Goal: Task Accomplishment & Management: Manage account settings

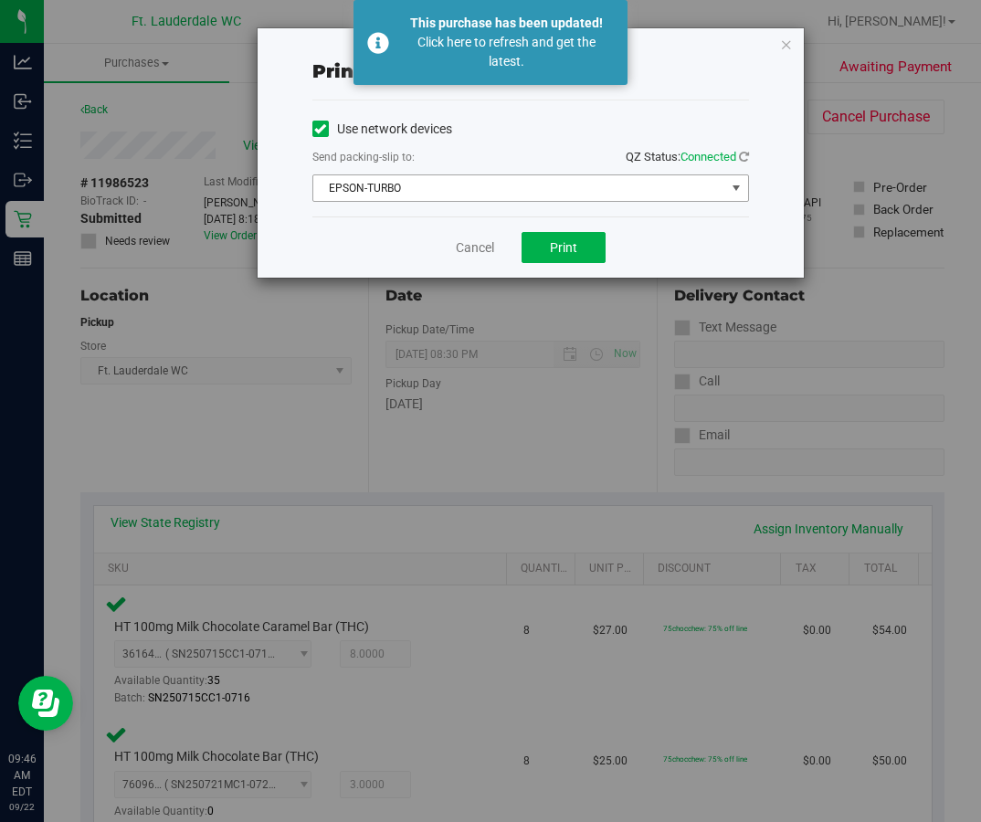
scroll to position [870, 0]
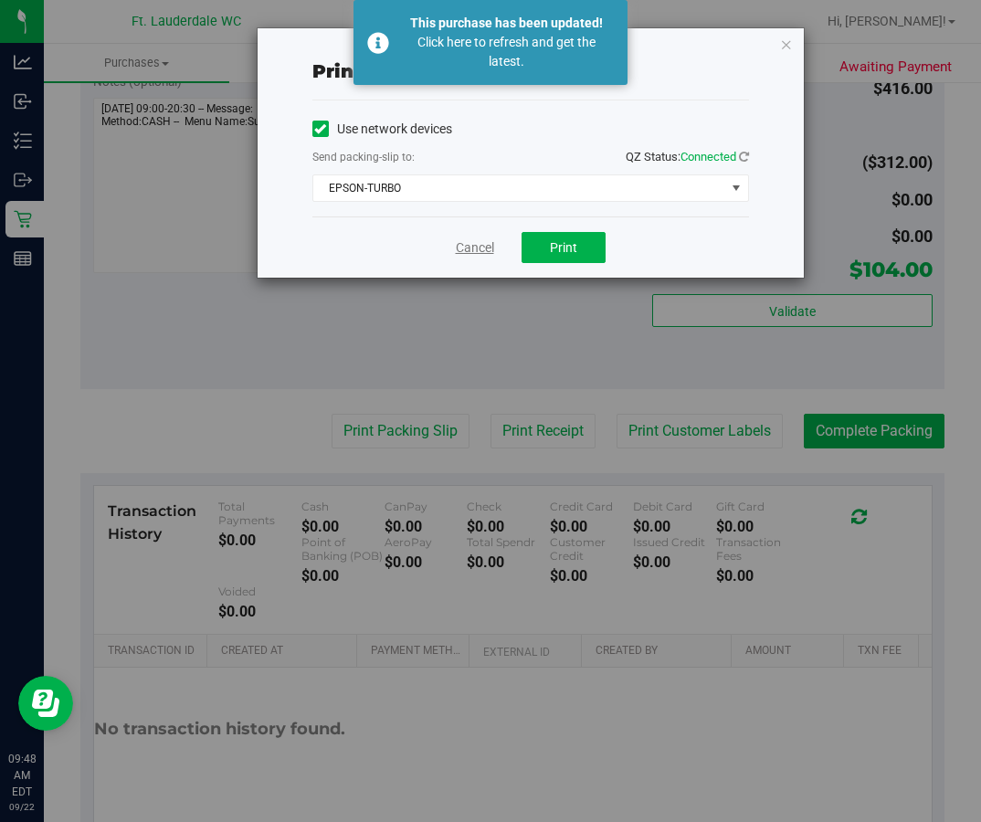
click at [483, 240] on link "Cancel" at bounding box center [475, 247] width 38 height 19
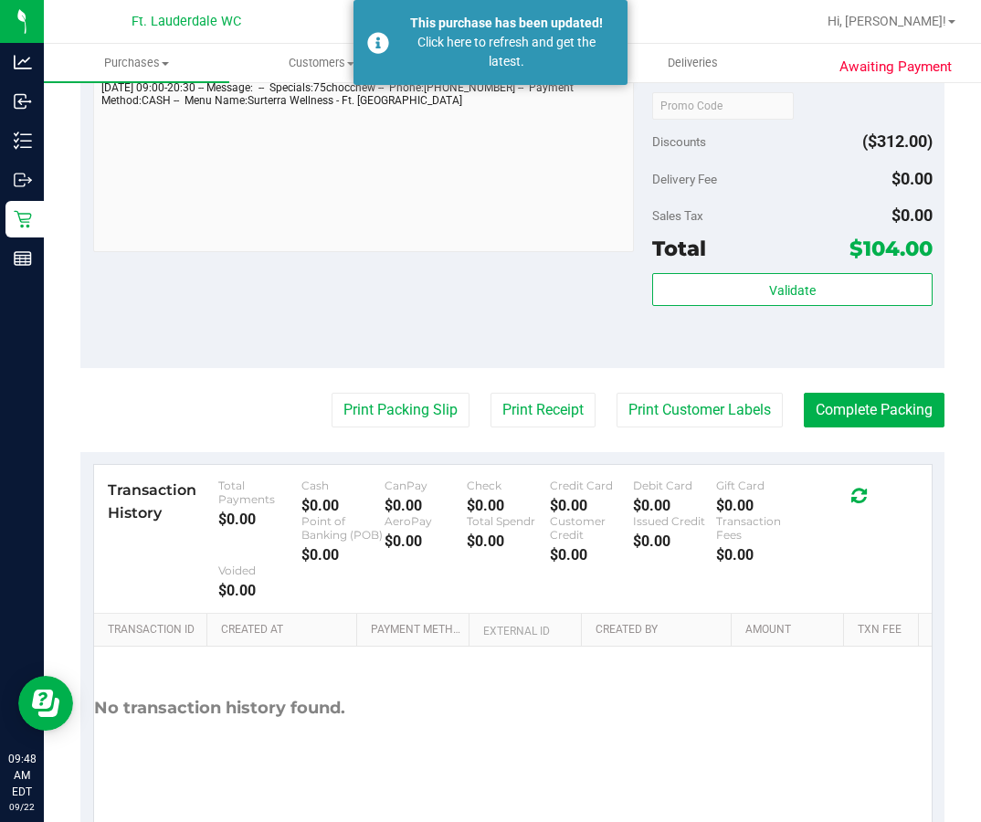
scroll to position [948, 0]
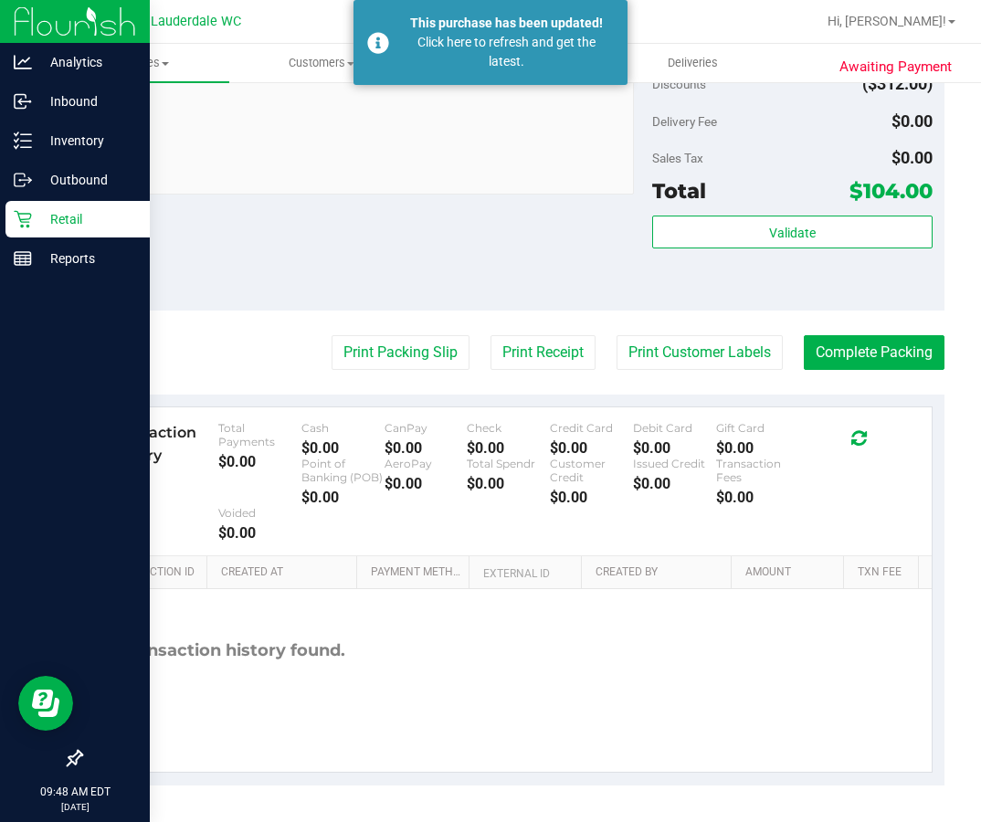
click at [37, 218] on p "Retail" at bounding box center [87, 219] width 110 height 22
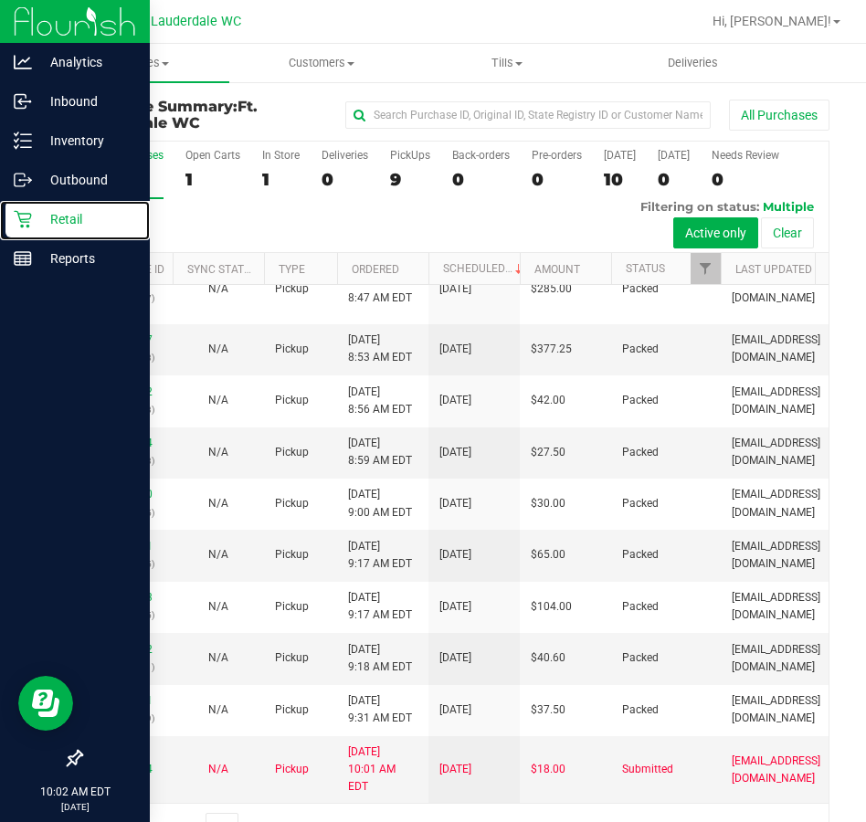
scroll to position [159, 0]
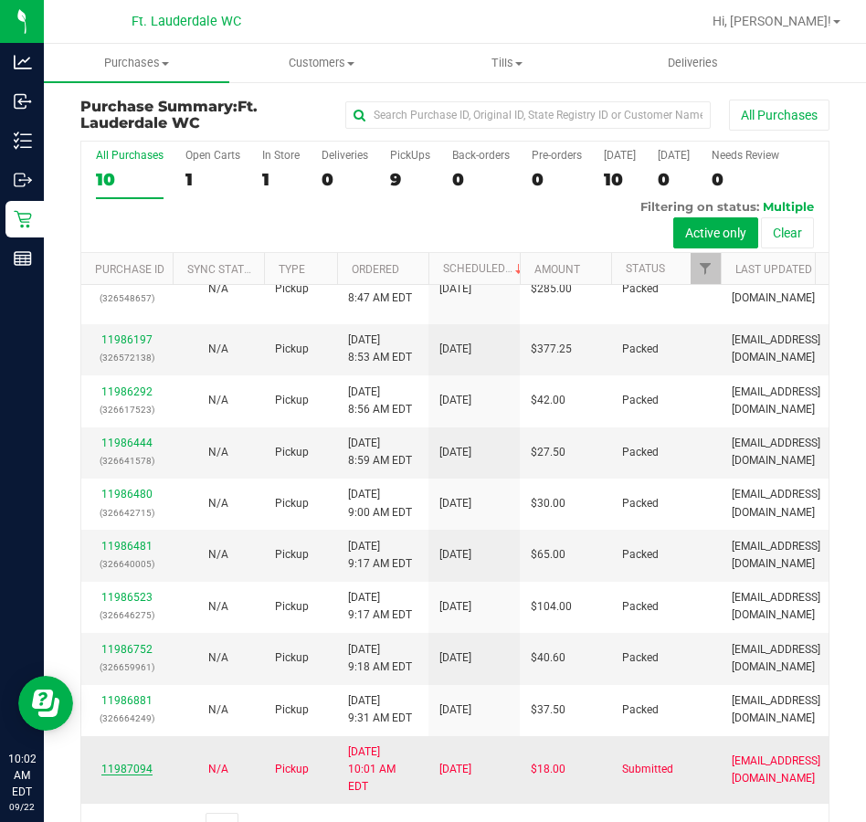
click at [141, 768] on link "11987094" at bounding box center [126, 769] width 51 height 13
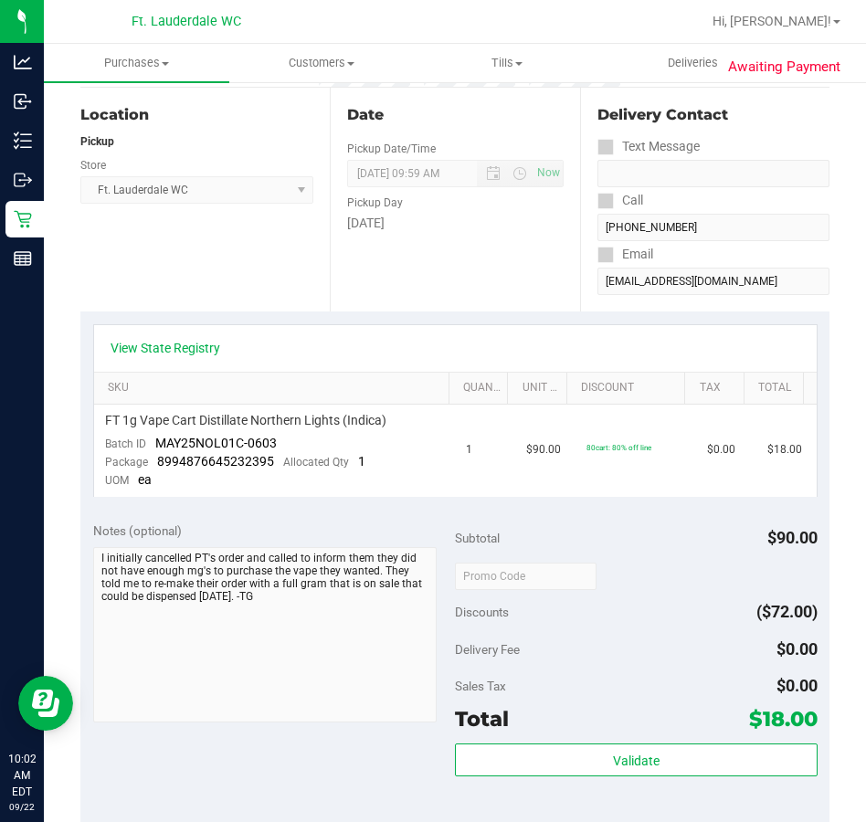
scroll to position [183, 0]
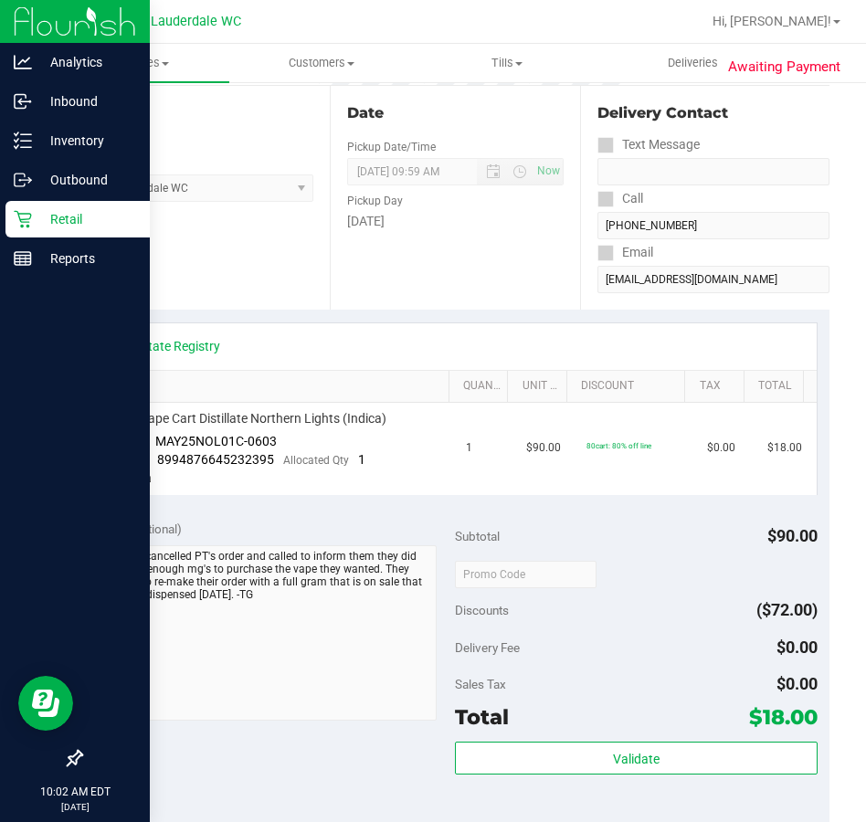
click at [22, 215] on icon at bounding box center [23, 219] width 18 height 18
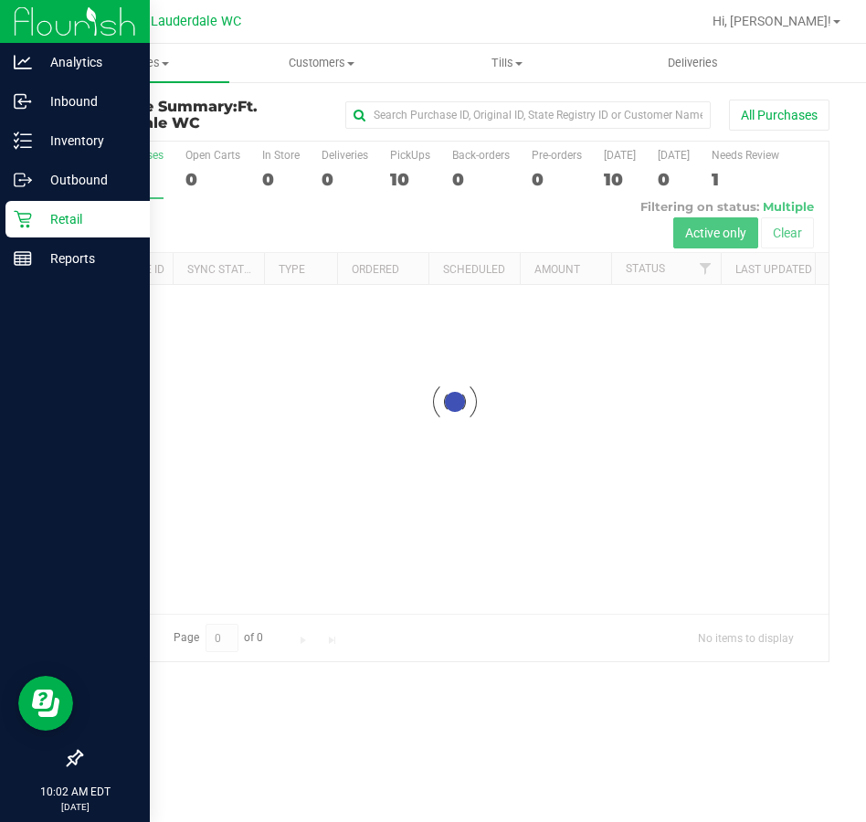
click at [36, 206] on div "Retail" at bounding box center [77, 219] width 144 height 37
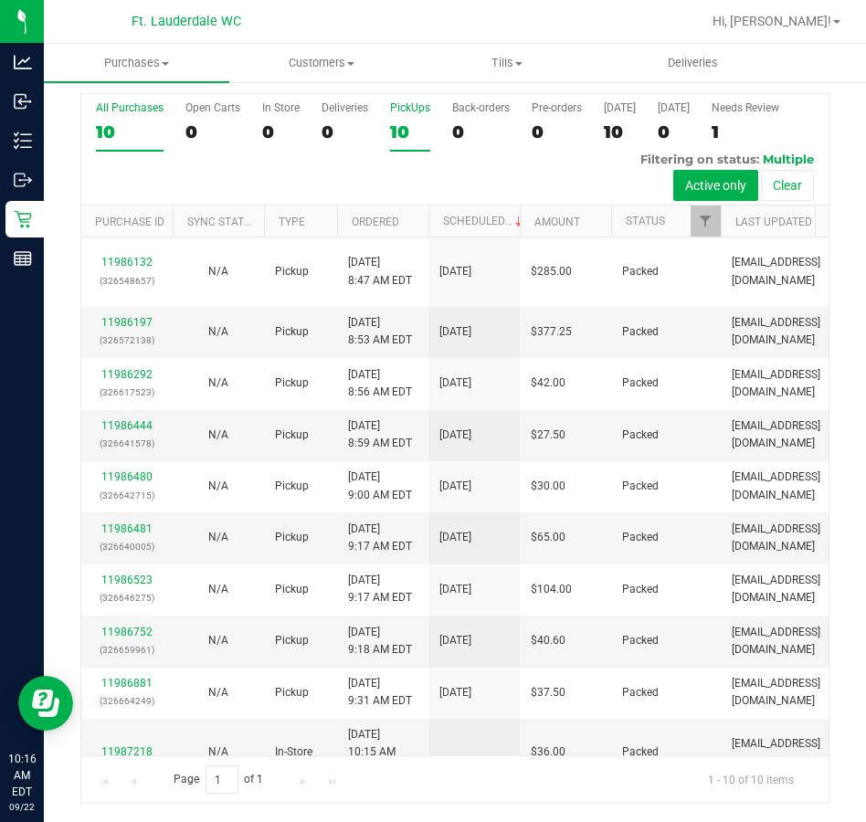
click at [391, 145] on label "PickUps 10" at bounding box center [410, 126] width 40 height 50
click at [0, 0] on input "PickUps 10" at bounding box center [0, 0] width 0 height 0
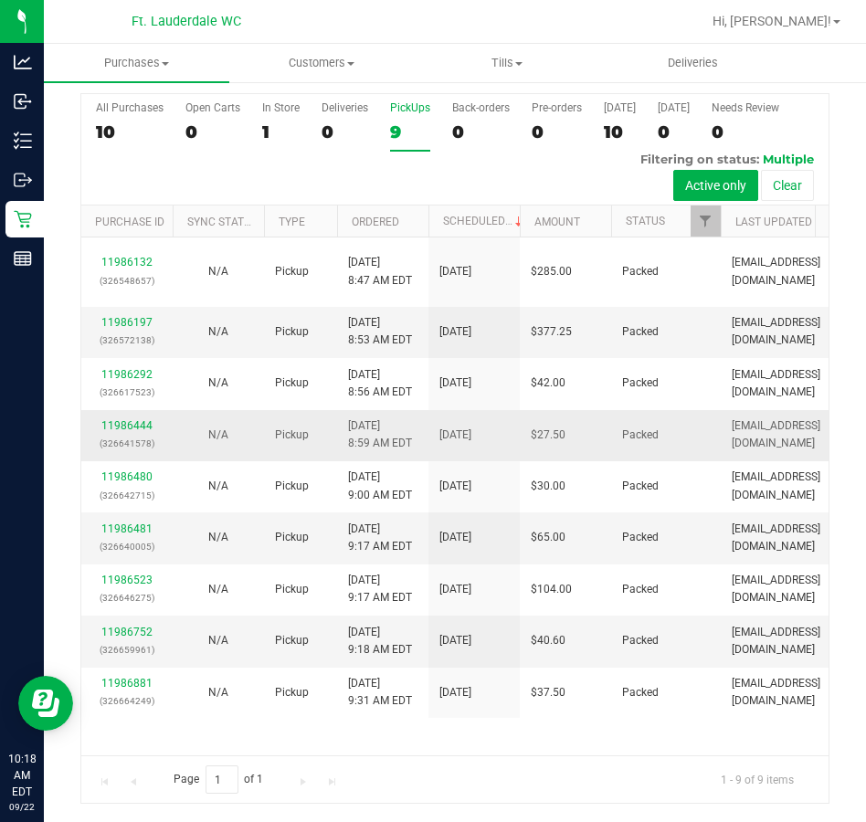
scroll to position [108, 0]
click at [393, 138] on div "9" at bounding box center [410, 131] width 40 height 21
click at [0, 0] on input "PickUps 9" at bounding box center [0, 0] width 0 height 0
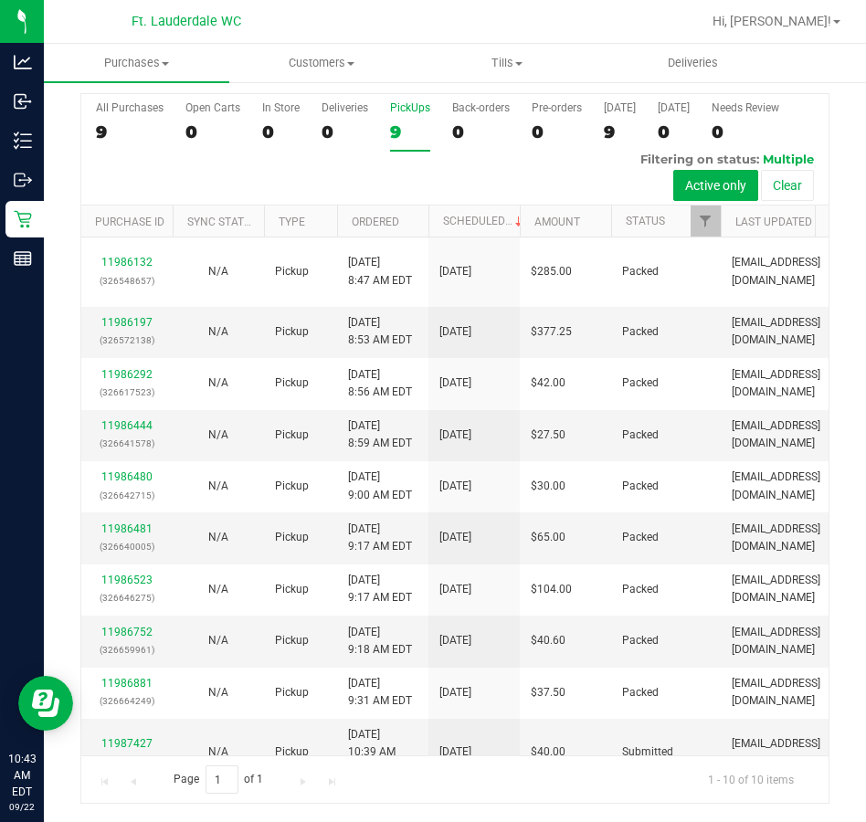
scroll to position [159, 0]
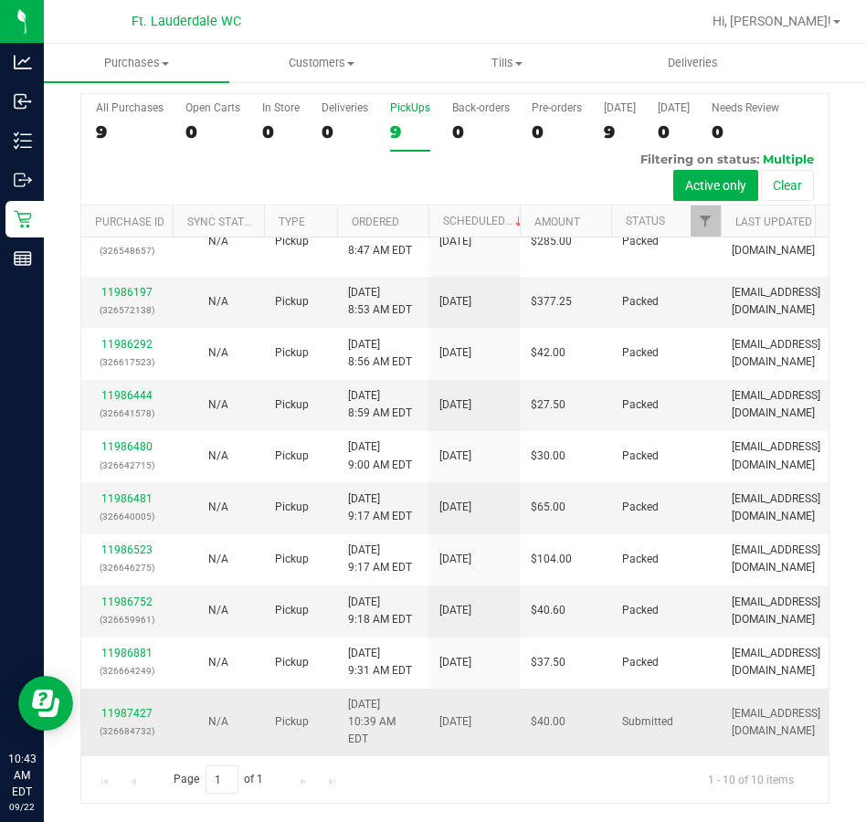
click at [132, 705] on div "11987427 (326684732)" at bounding box center [126, 722] width 69 height 35
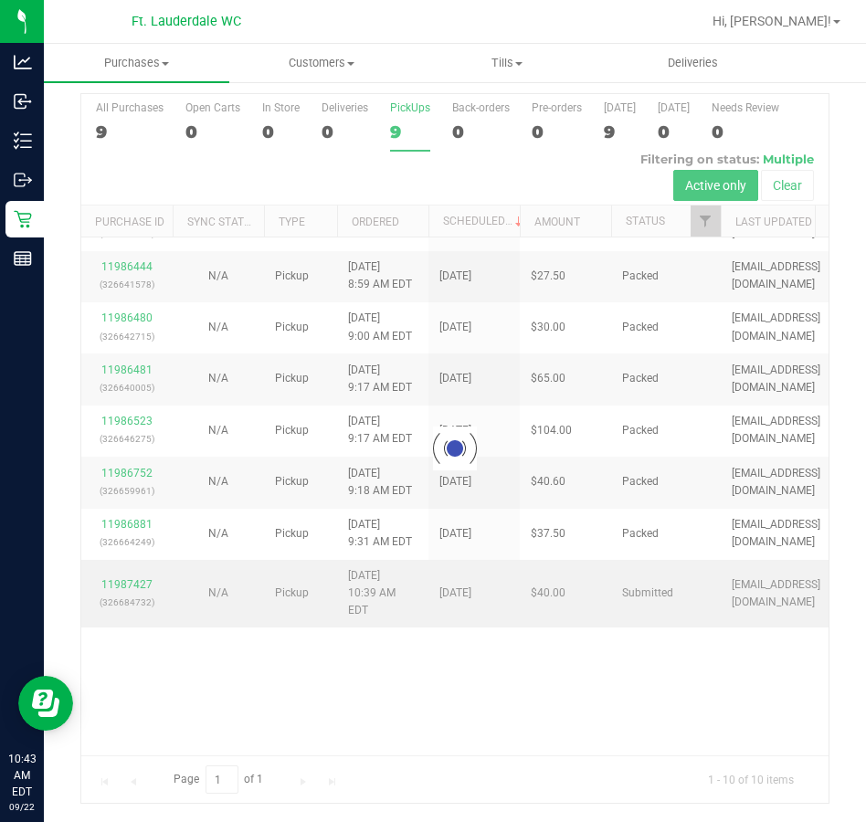
click at [137, 720] on div at bounding box center [454, 448] width 747 height 709
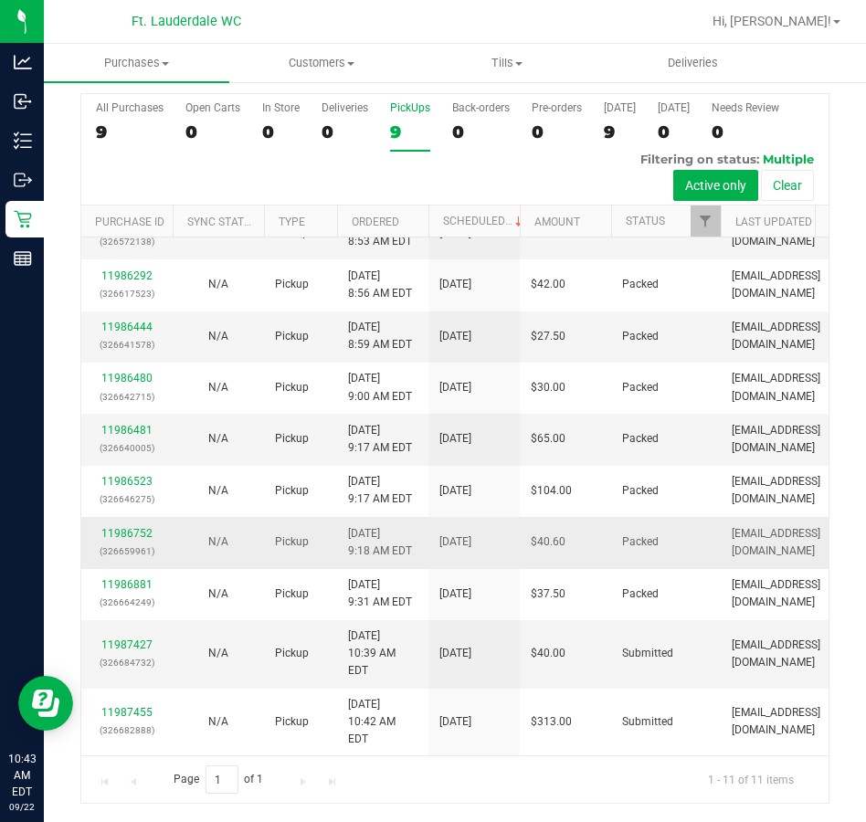
scroll to position [209, 0]
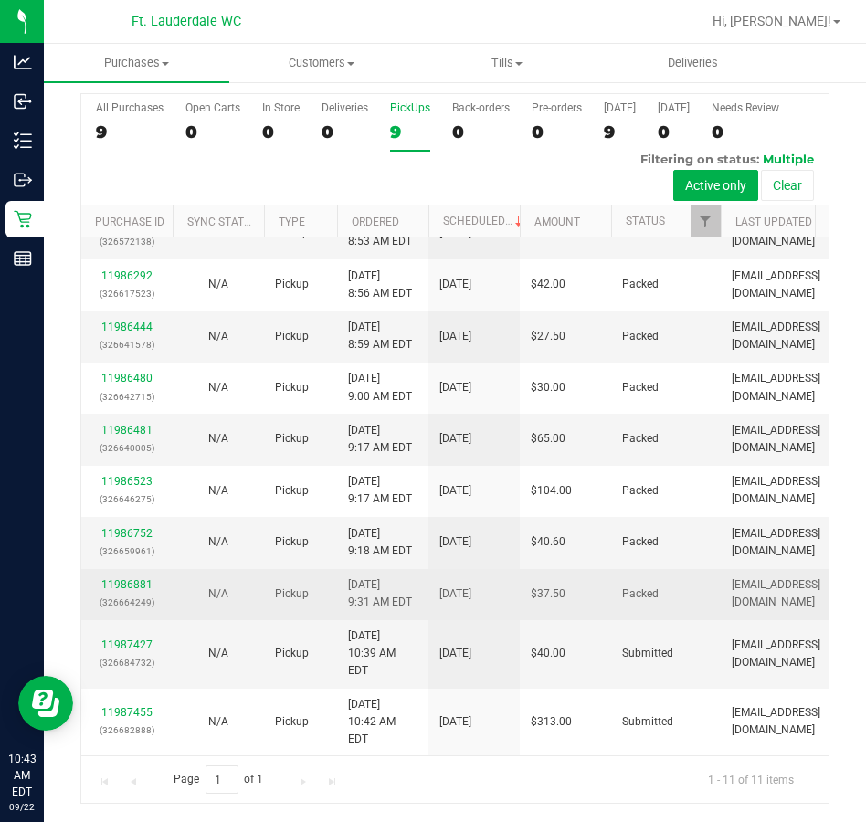
click at [135, 620] on td "11986881 (326664249)" at bounding box center [126, 594] width 91 height 51
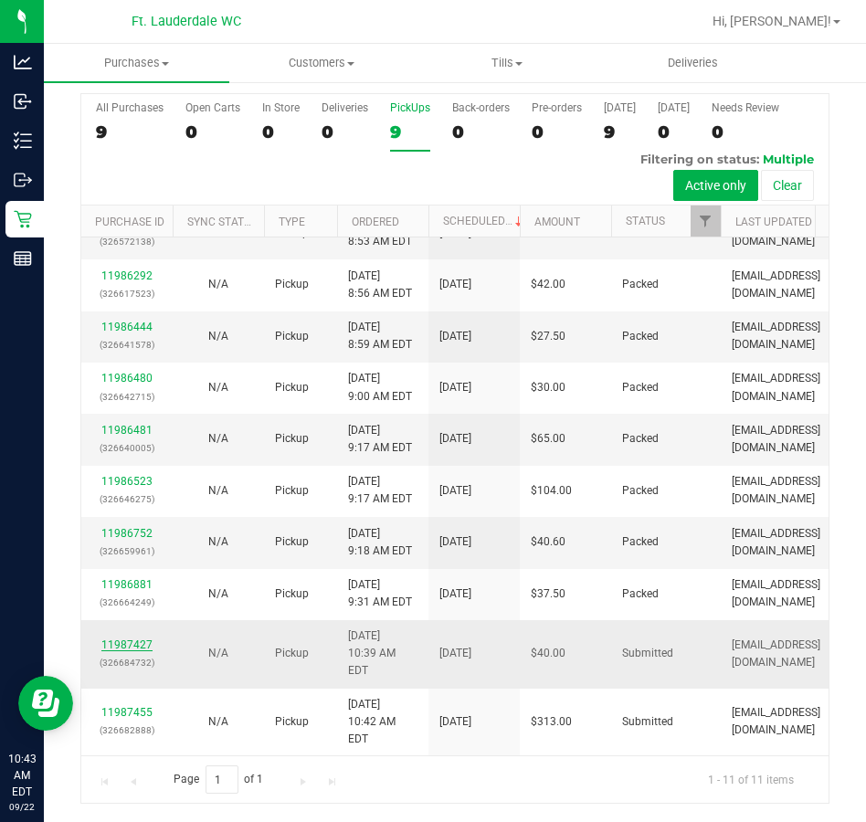
click at [137, 651] on link "11987427" at bounding box center [126, 645] width 51 height 13
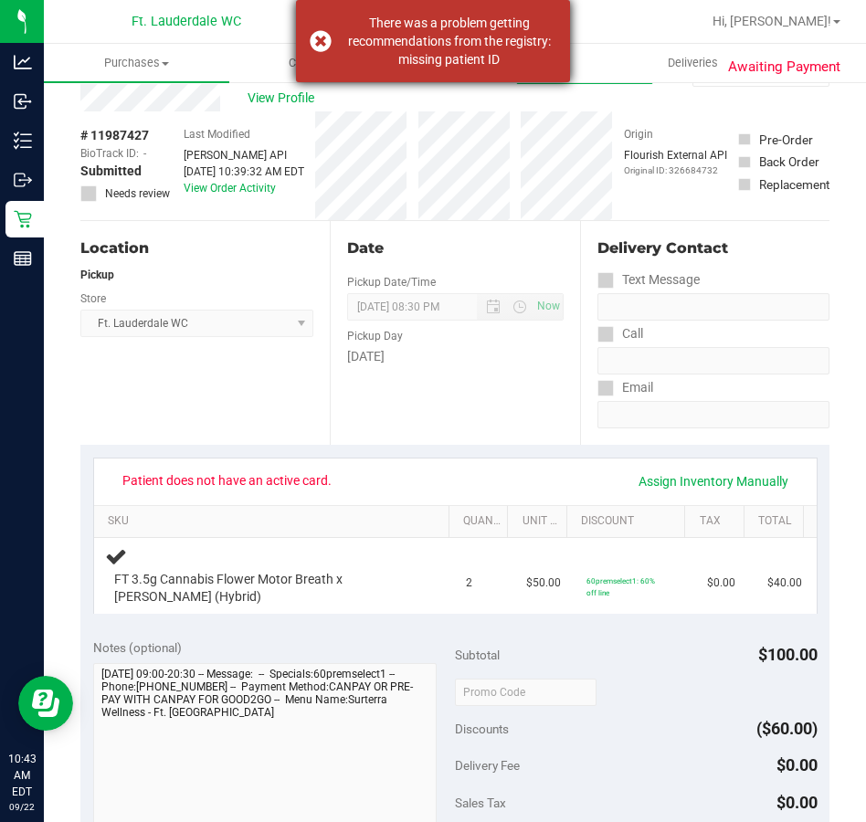
click at [438, 34] on div "There was a problem getting recommendations from the registry: missing patient …" at bounding box center [449, 41] width 215 height 55
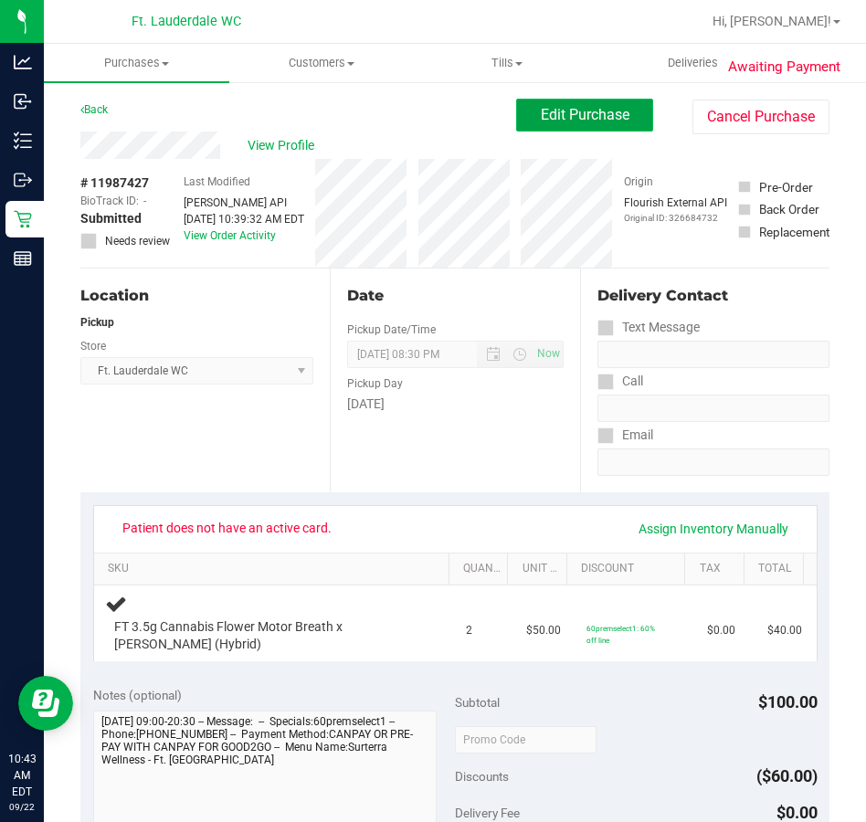
click at [570, 109] on span "Edit Purchase" at bounding box center [585, 114] width 89 height 17
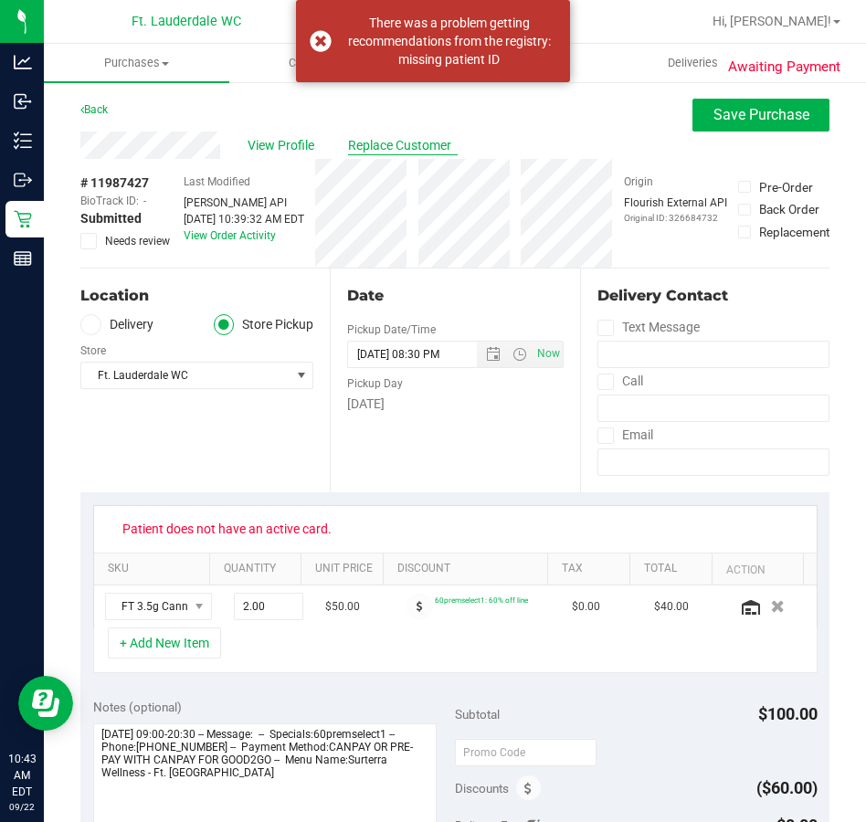
click at [403, 146] on span "Replace Customer" at bounding box center [403, 145] width 110 height 19
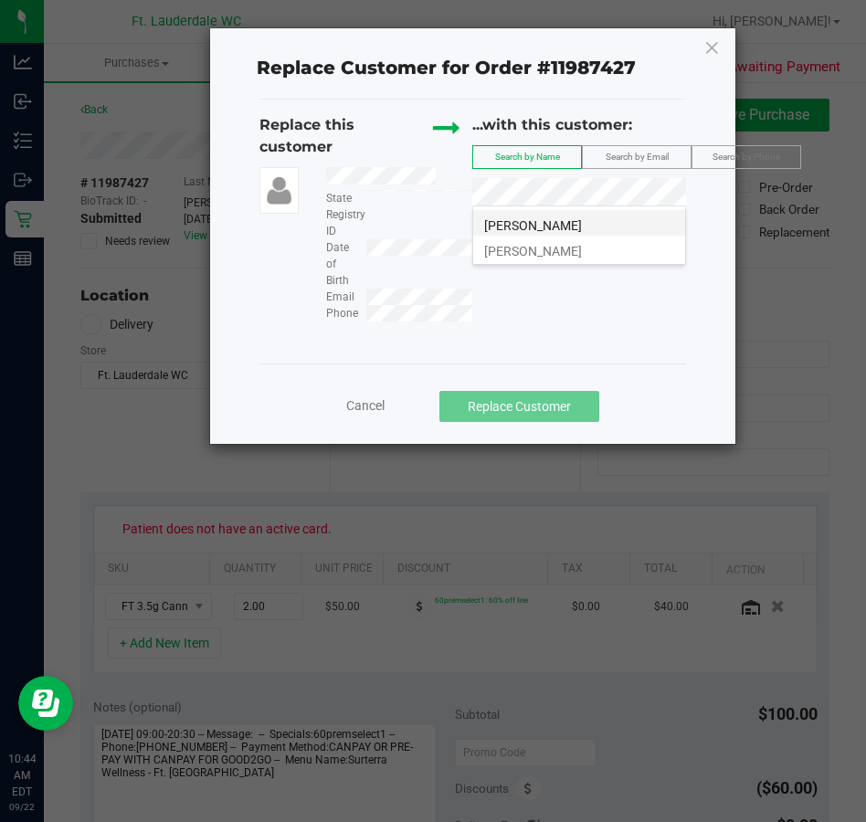
click at [567, 218] on span "[PERSON_NAME]" at bounding box center [533, 225] width 98 height 15
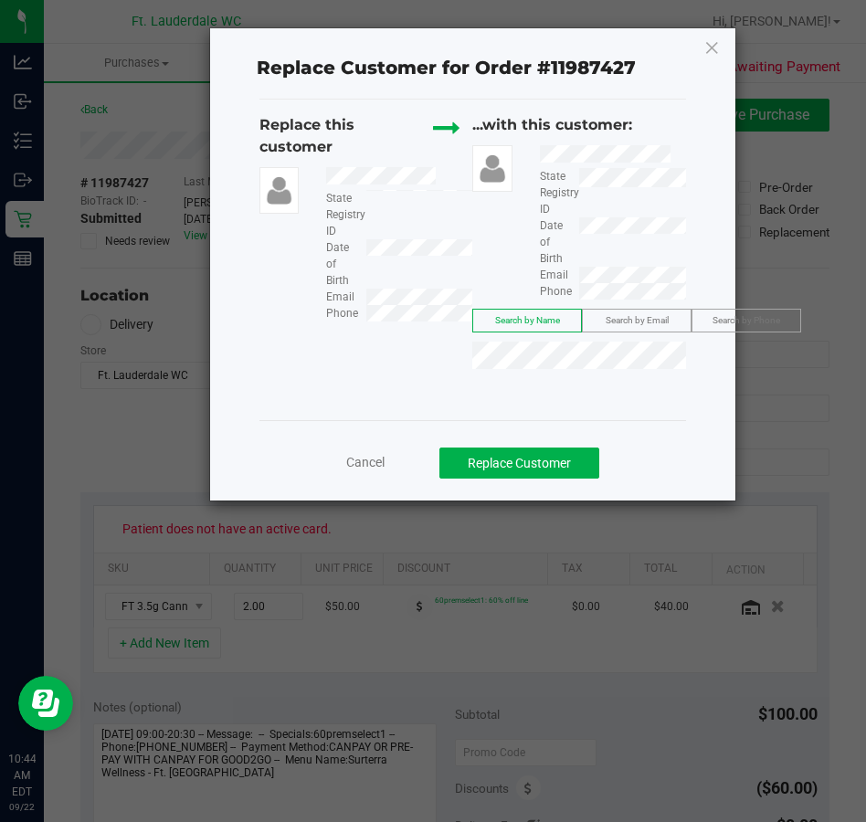
click at [531, 489] on div "Cancel Replace Customer" at bounding box center [473, 456] width 428 height 72
click at [528, 468] on button "Replace Customer" at bounding box center [519, 463] width 160 height 31
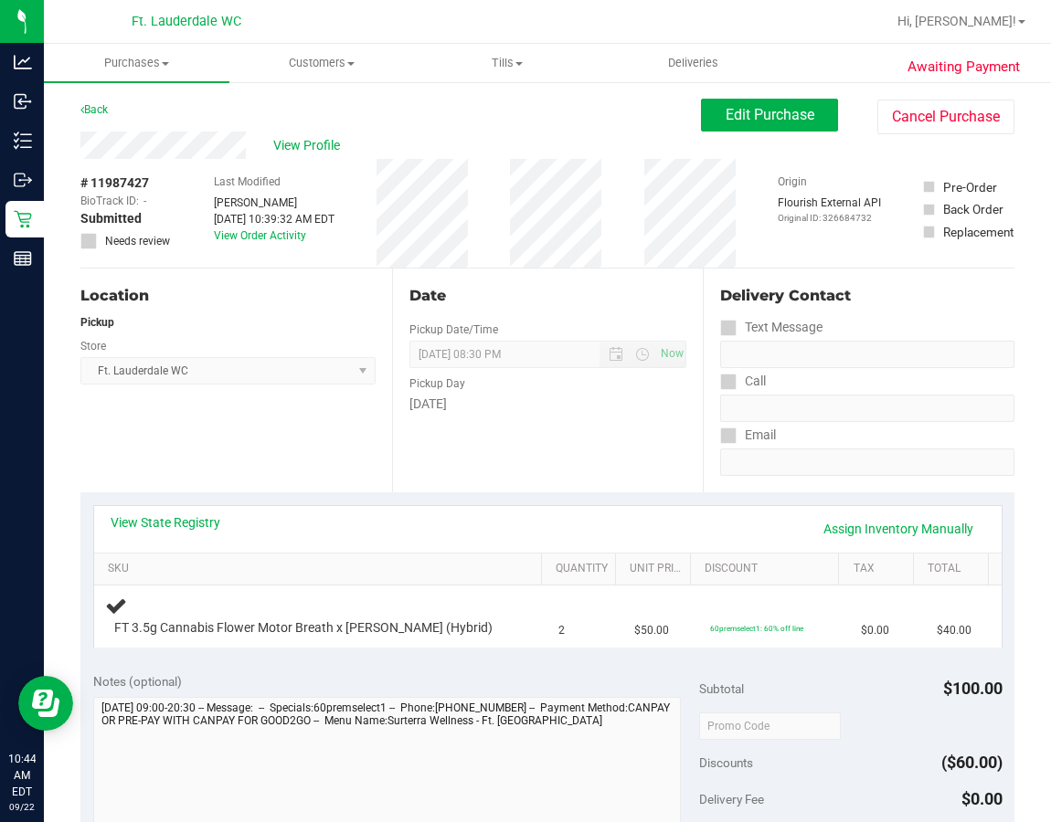
click at [415, 470] on div "Date Pickup Date/Time [DATE] Now [DATE] 08:30 PM Now Pickup Day [DATE]" at bounding box center [548, 381] width 312 height 224
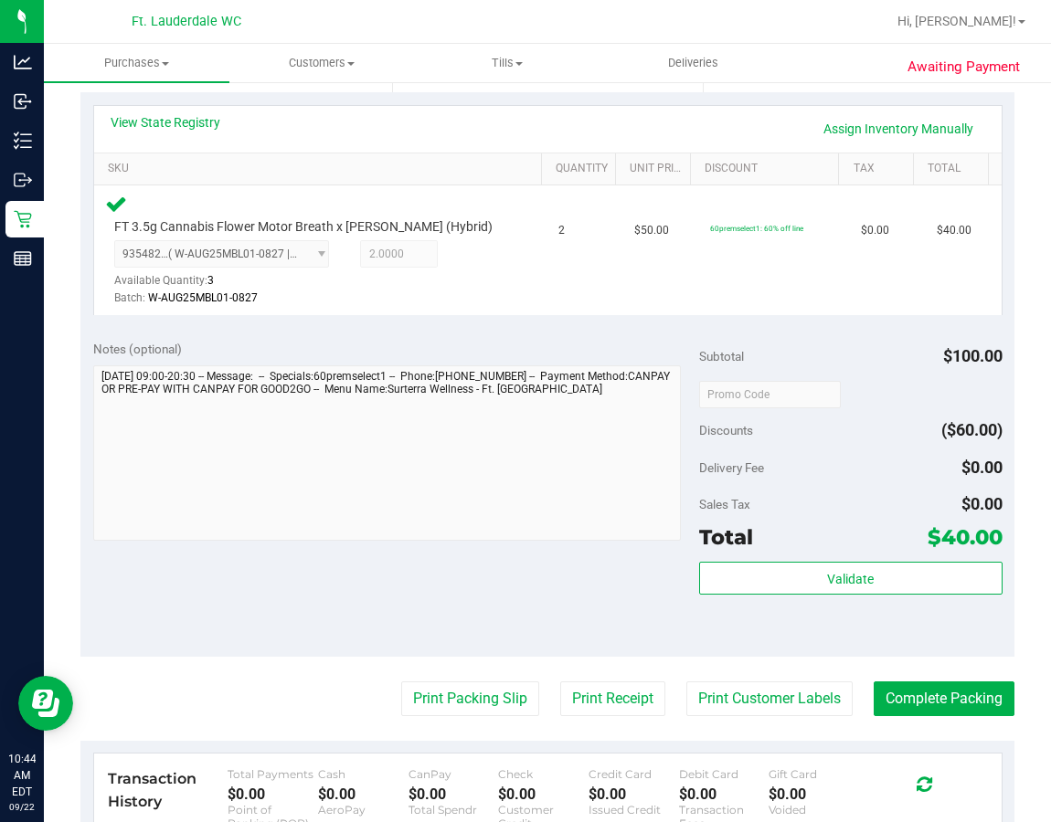
scroll to position [548, 0]
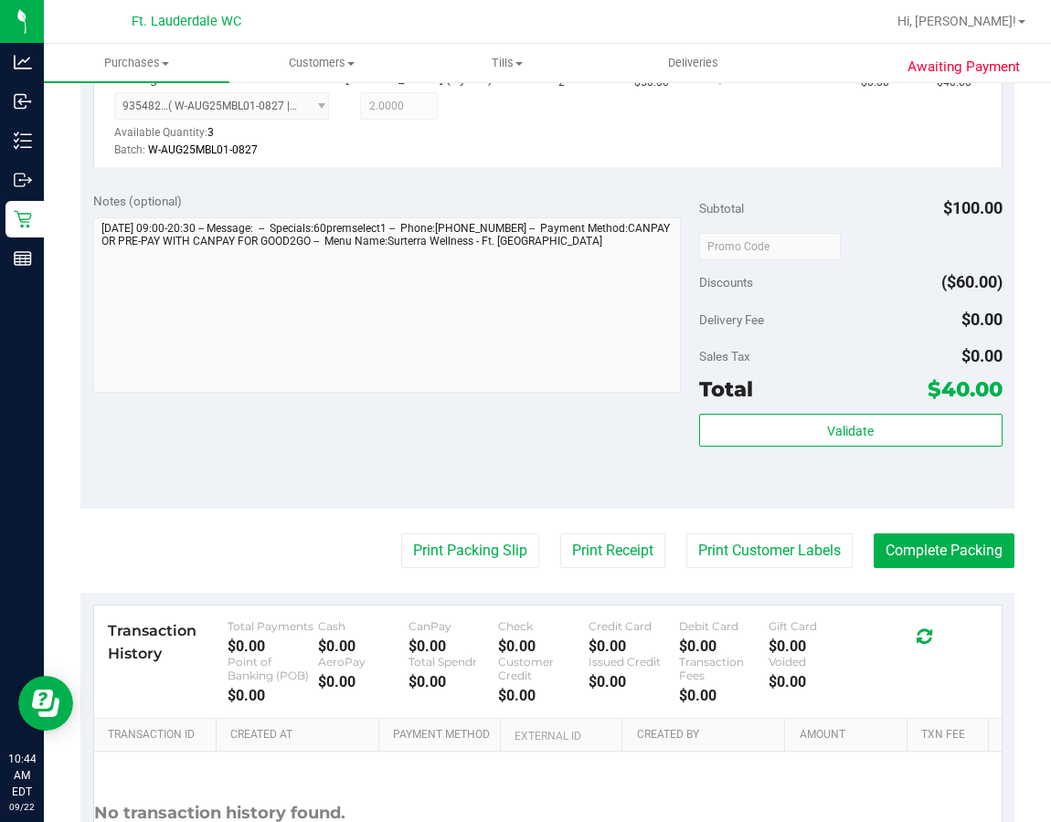
click at [851, 408] on div "Subtotal $100.00 Discounts ($60.00) Delivery Fee $0.00 Sales Tax $0.00 Total $4…" at bounding box center [850, 344] width 303 height 304
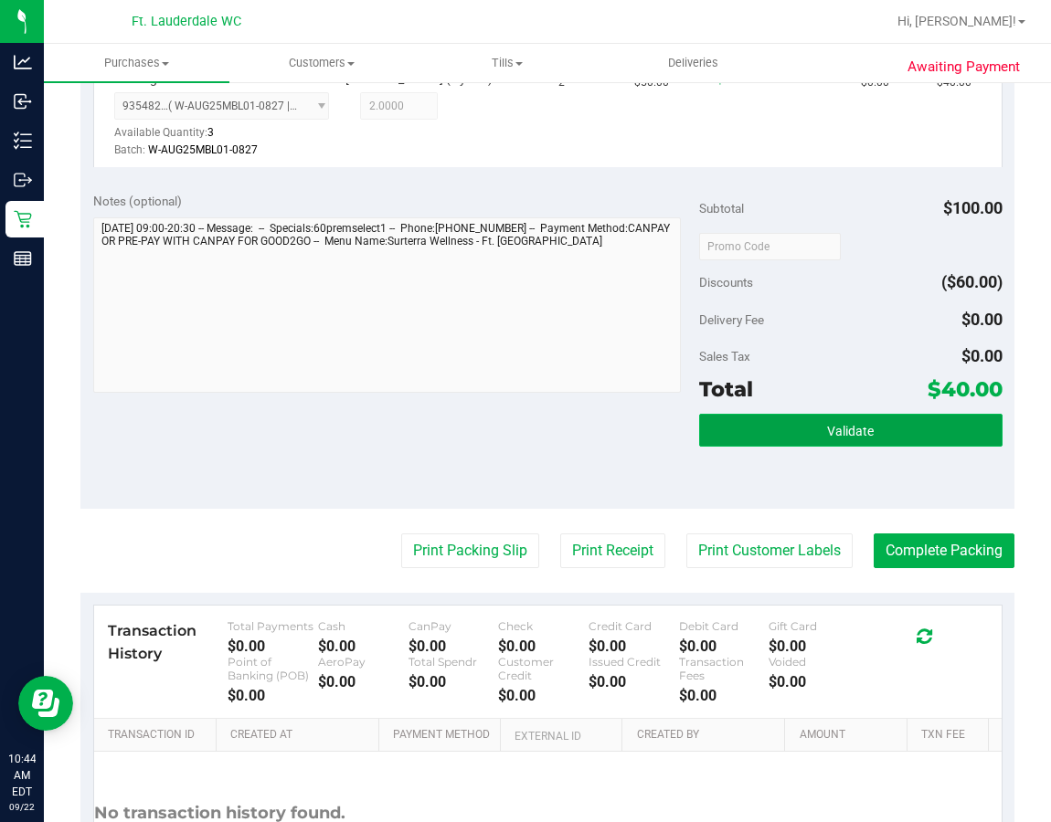
click at [850, 427] on span "Validate" at bounding box center [850, 431] width 47 height 15
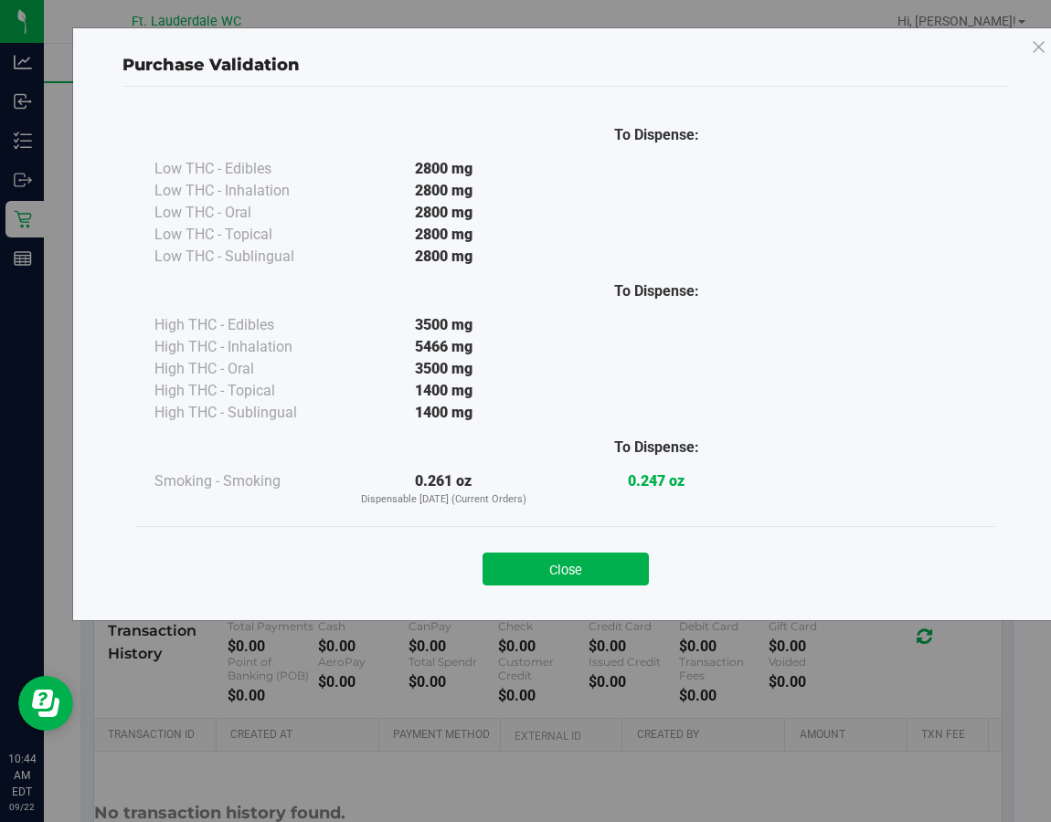
click at [554, 512] on div "To Dispense: Low THC - Edibles 2800 mg" at bounding box center [565, 318] width 859 height 415
click at [565, 562] on button "Close" at bounding box center [565, 569] width 166 height 33
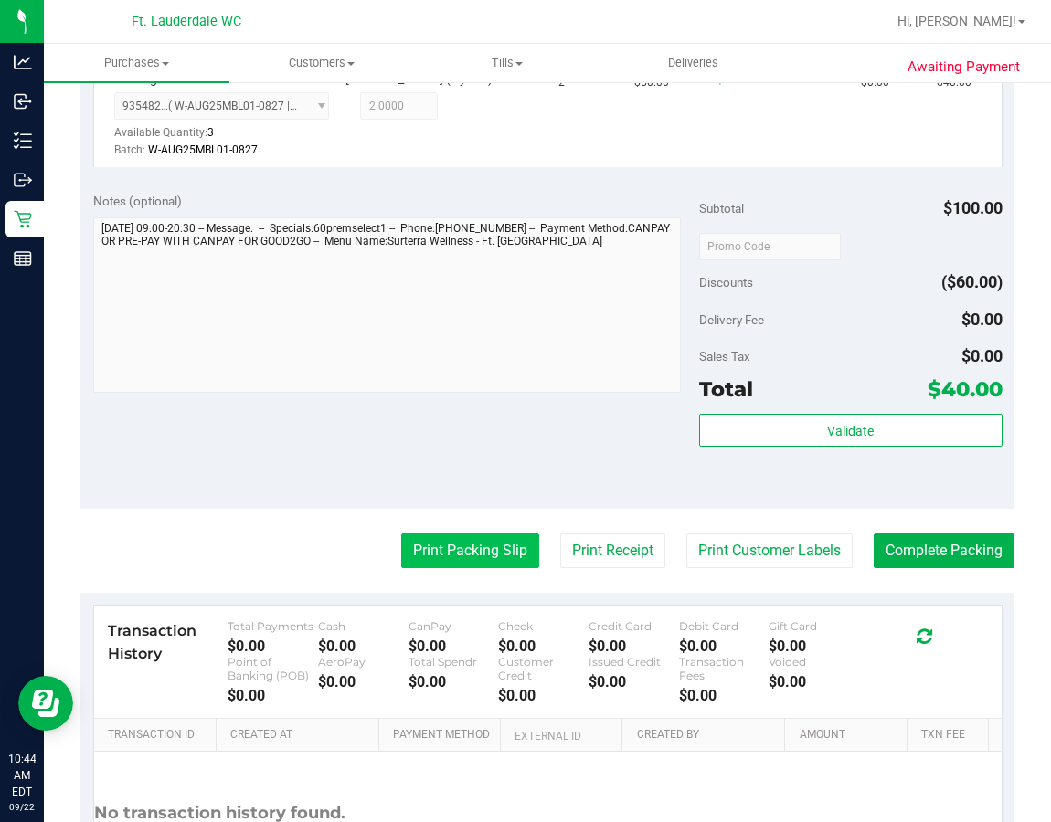
click at [491, 533] on button "Print Packing Slip" at bounding box center [470, 550] width 138 height 35
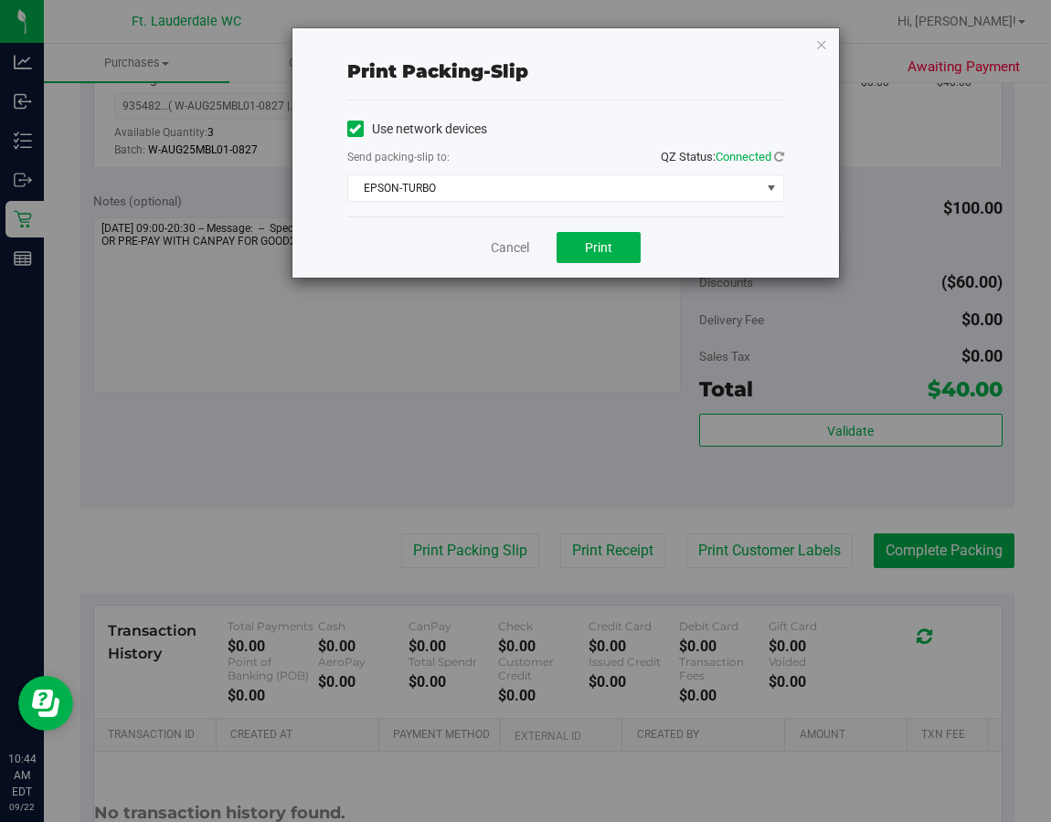
click at [606, 265] on div "Cancel Print" at bounding box center [565, 247] width 437 height 61
click at [585, 254] on span "Print" at bounding box center [598, 247] width 27 height 15
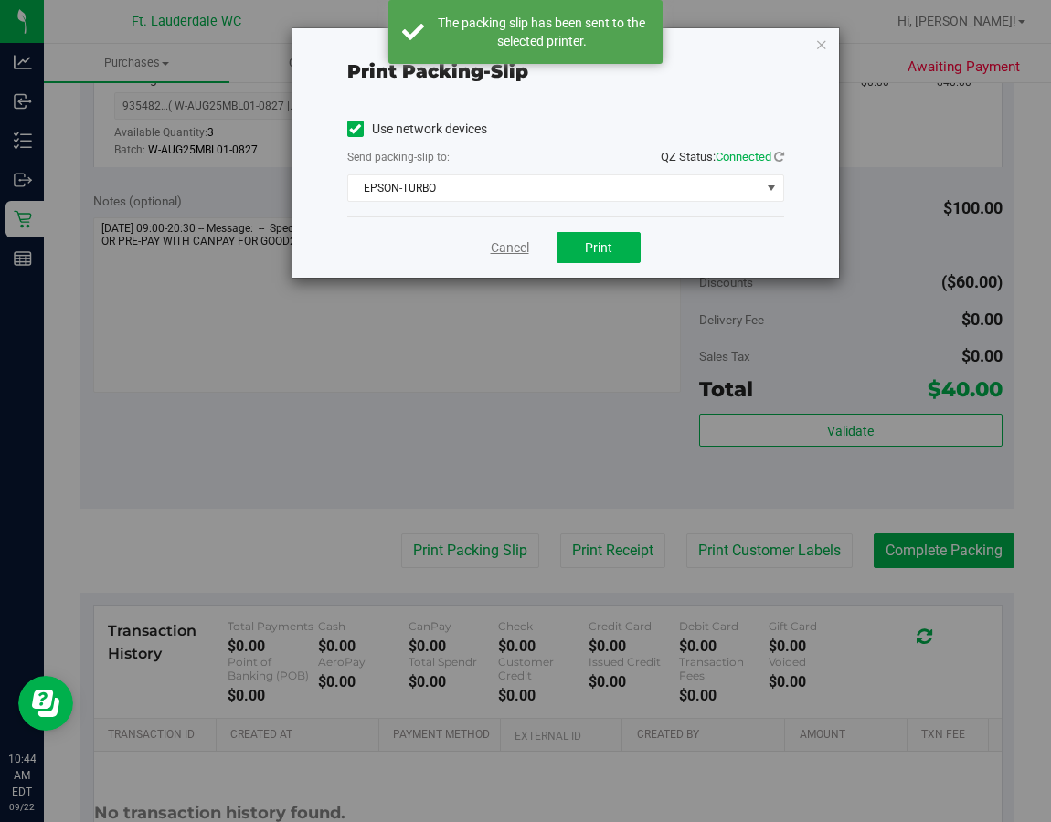
click at [499, 246] on link "Cancel" at bounding box center [510, 247] width 38 height 19
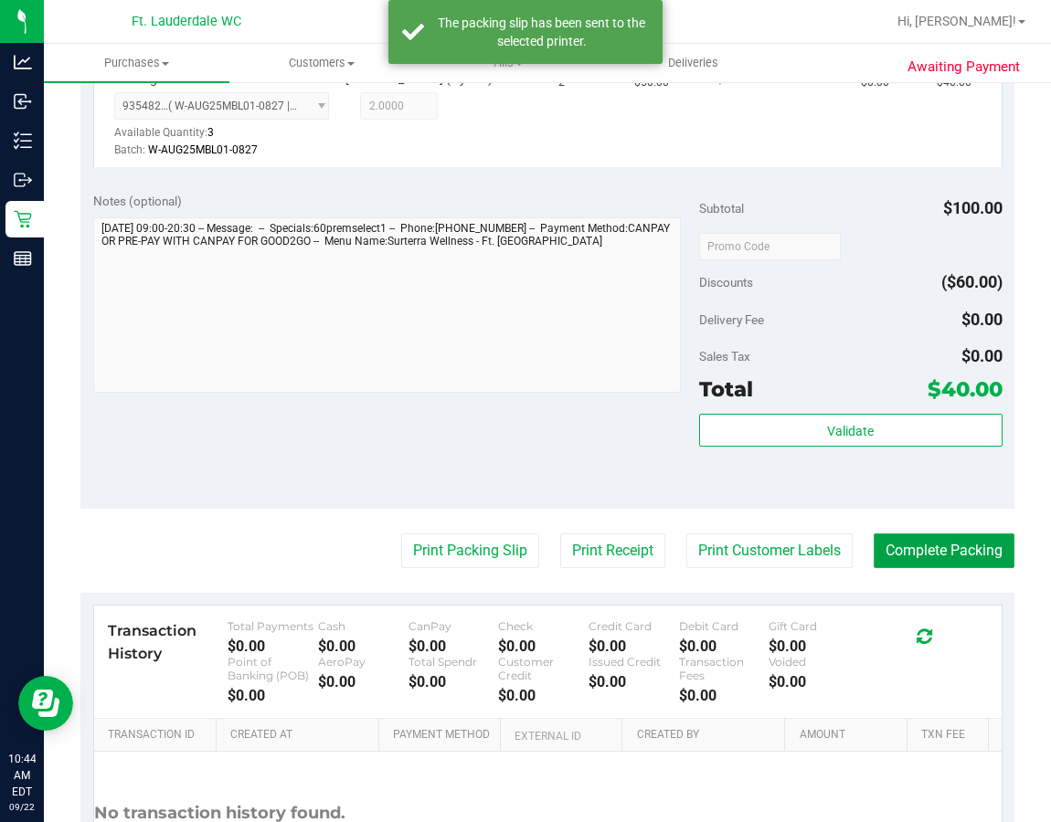
click at [904, 551] on button "Complete Packing" at bounding box center [943, 550] width 141 height 35
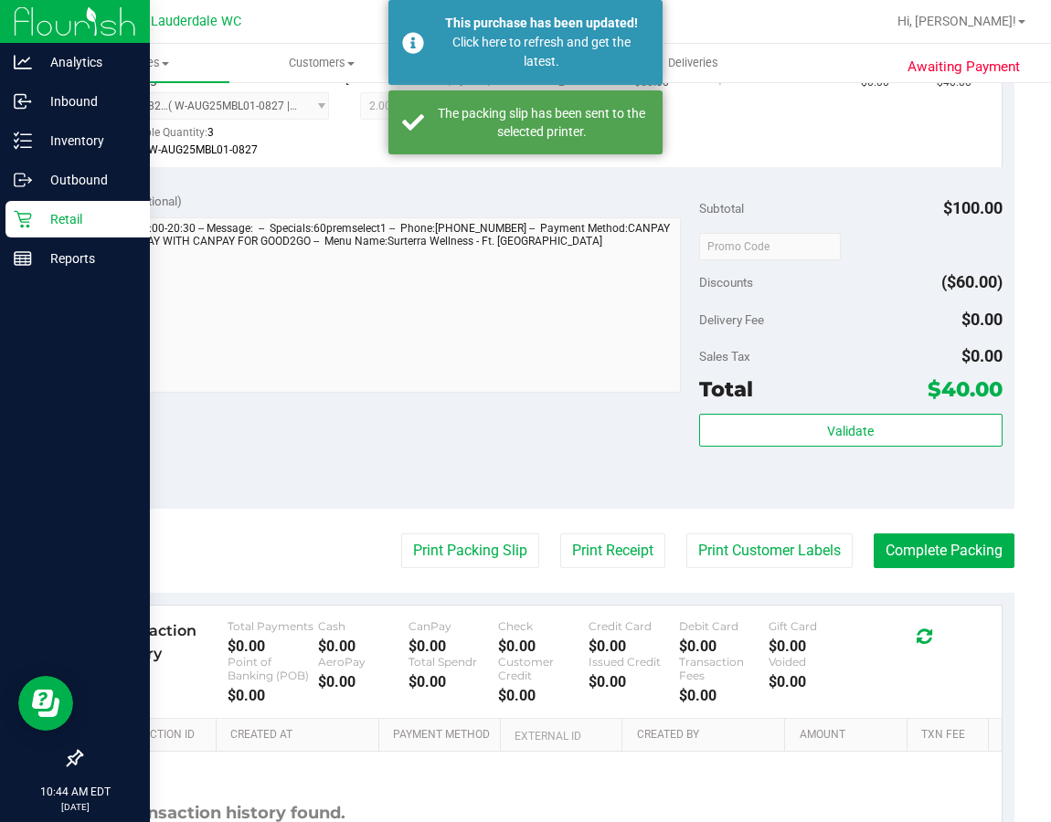
click at [35, 227] on p "Retail" at bounding box center [87, 219] width 110 height 22
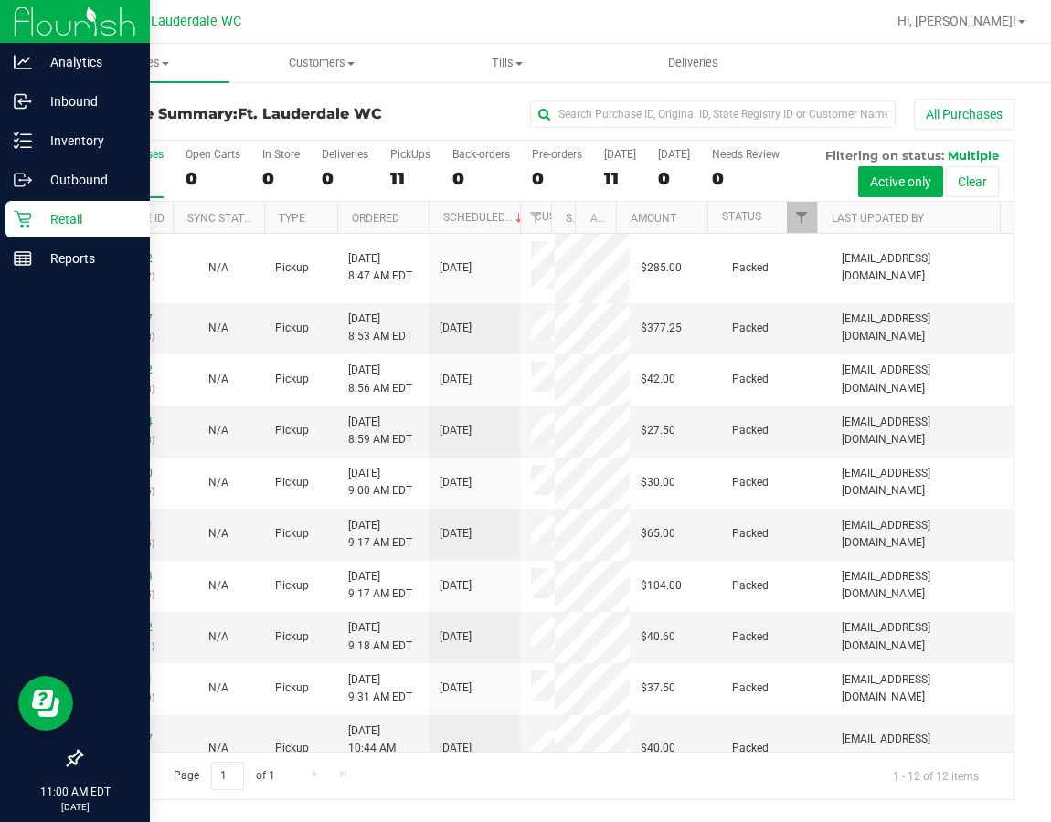
click at [35, 227] on p "Retail" at bounding box center [87, 219] width 110 height 22
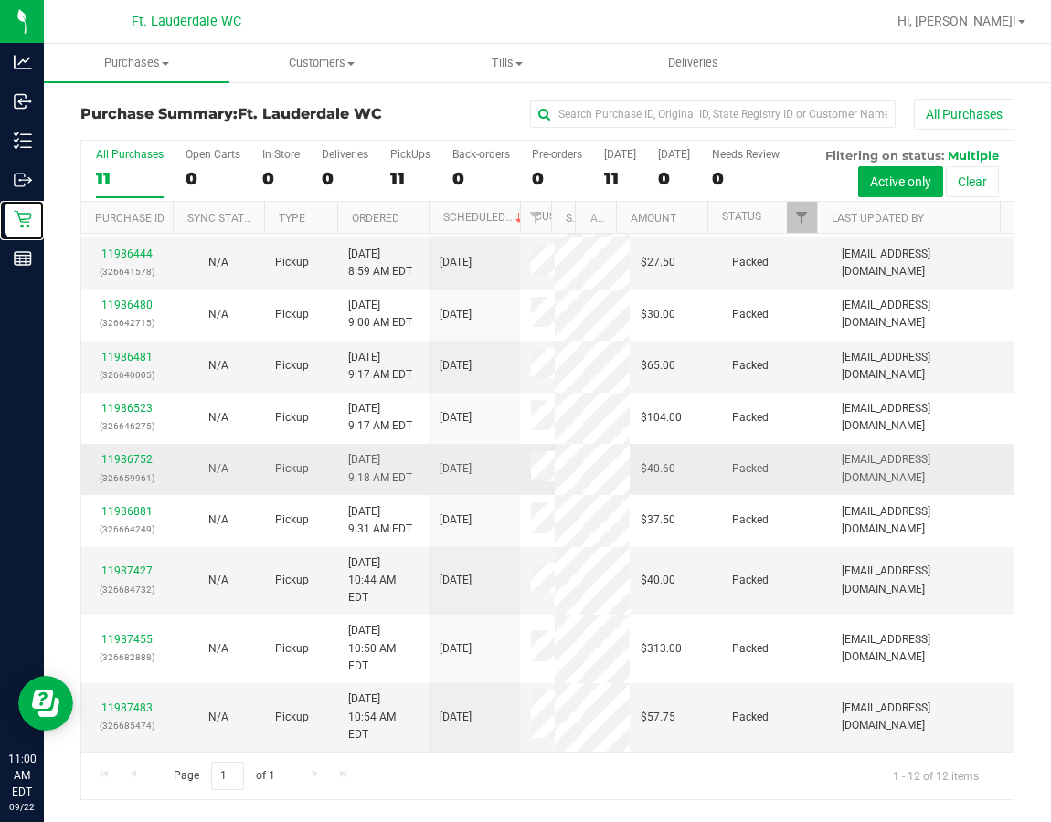
scroll to position [386, 0]
click at [390, 176] on div "11" at bounding box center [410, 178] width 40 height 21
click at [0, 0] on input "PickUps 11" at bounding box center [0, 0] width 0 height 0
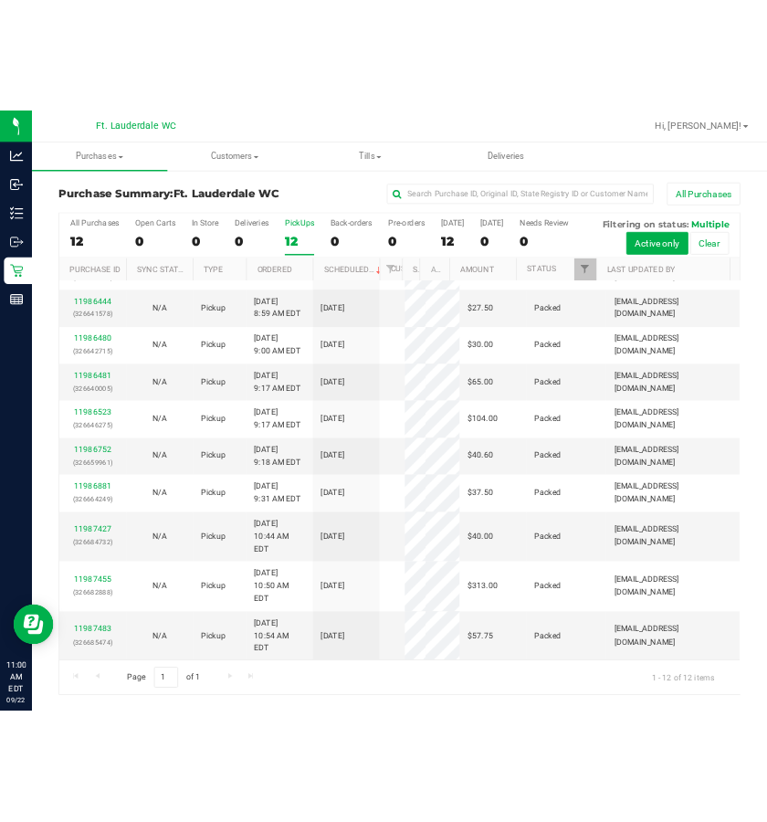
scroll to position [0, 0]
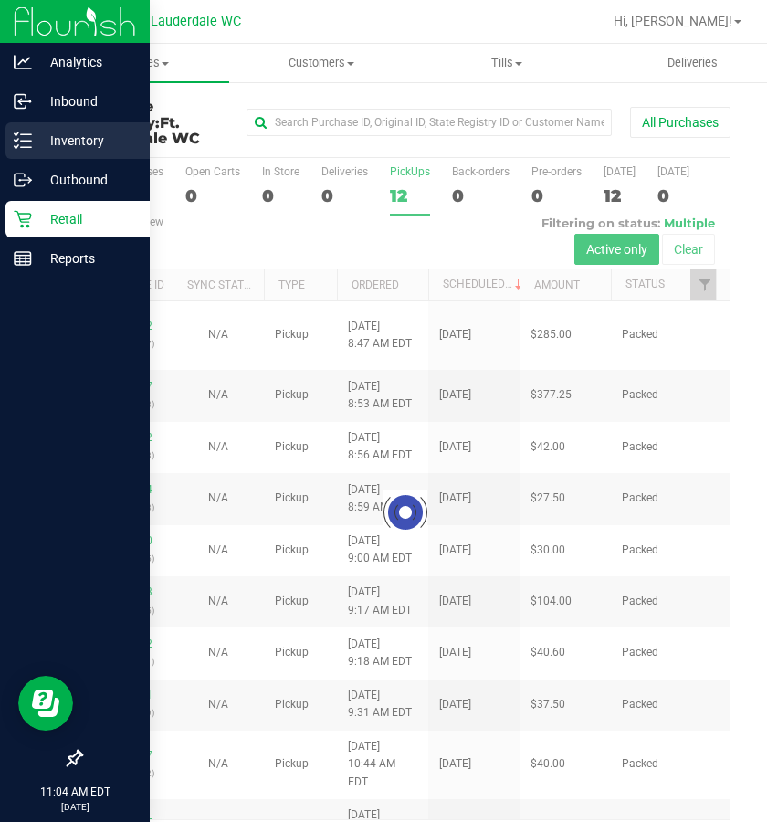
click at [11, 151] on div "Inventory" at bounding box center [77, 140] width 144 height 37
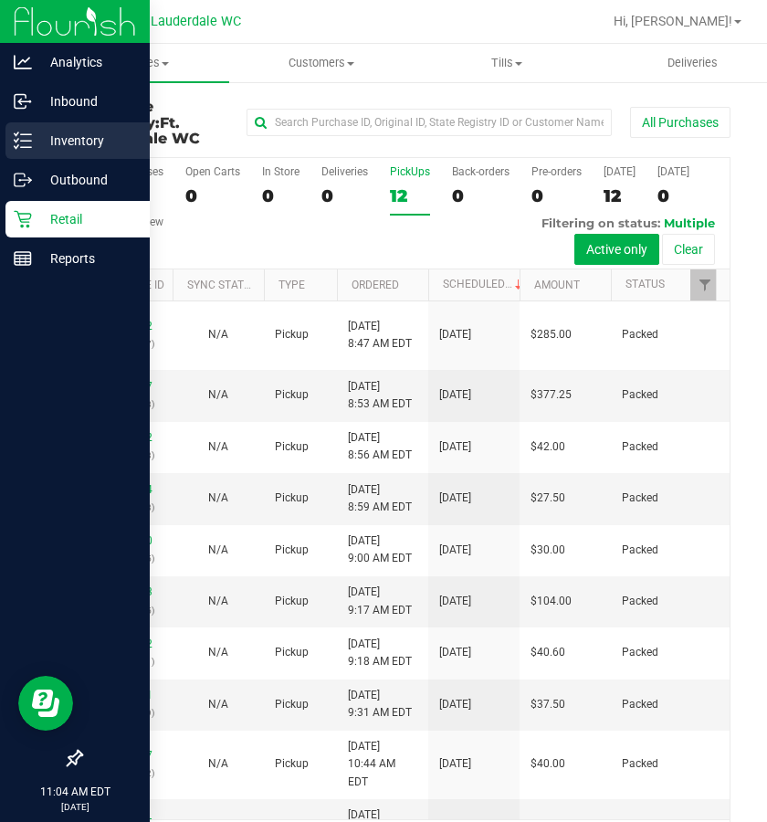
click at [38, 143] on p "Inventory" at bounding box center [87, 141] width 110 height 22
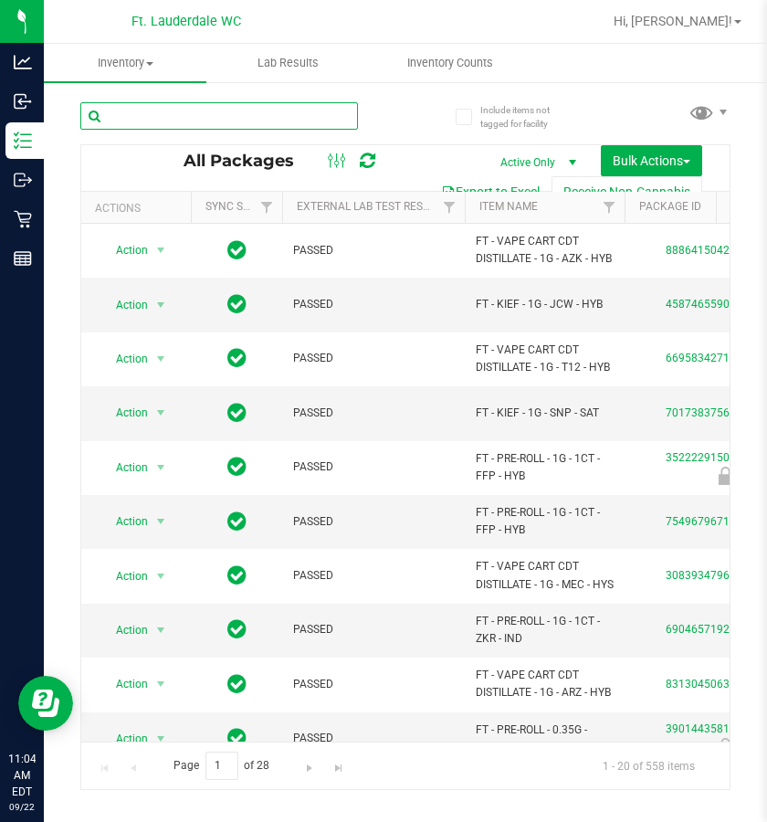
click at [226, 121] on input "text" at bounding box center [219, 115] width 278 height 27
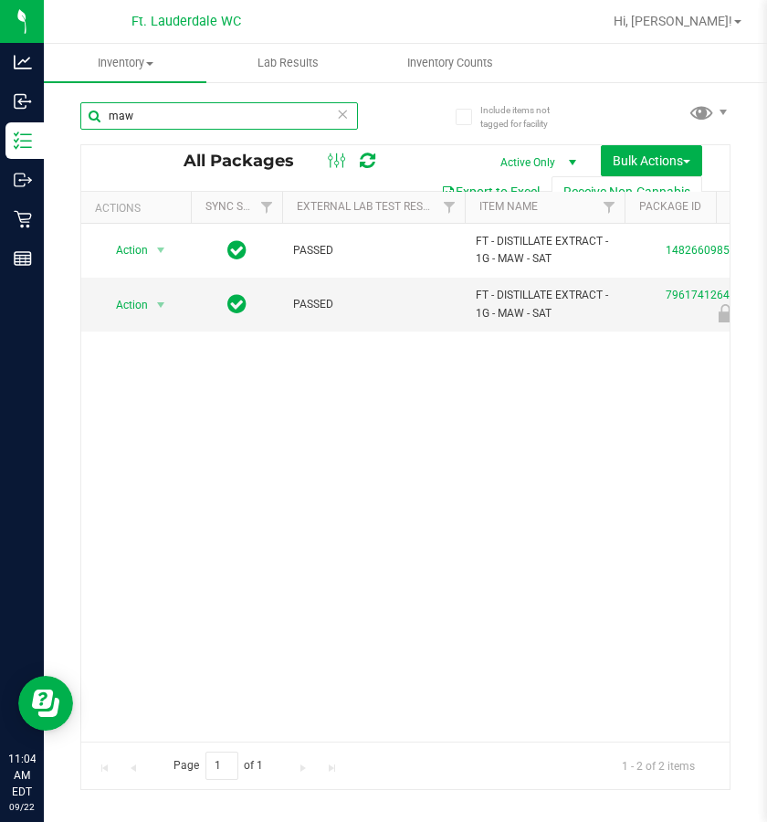
type input "maw"
click at [300, 622] on div "Action Action Adjust qty Create package Edit attributes Global inventory Locate…" at bounding box center [405, 483] width 649 height 518
